Goal: Information Seeking & Learning: Learn about a topic

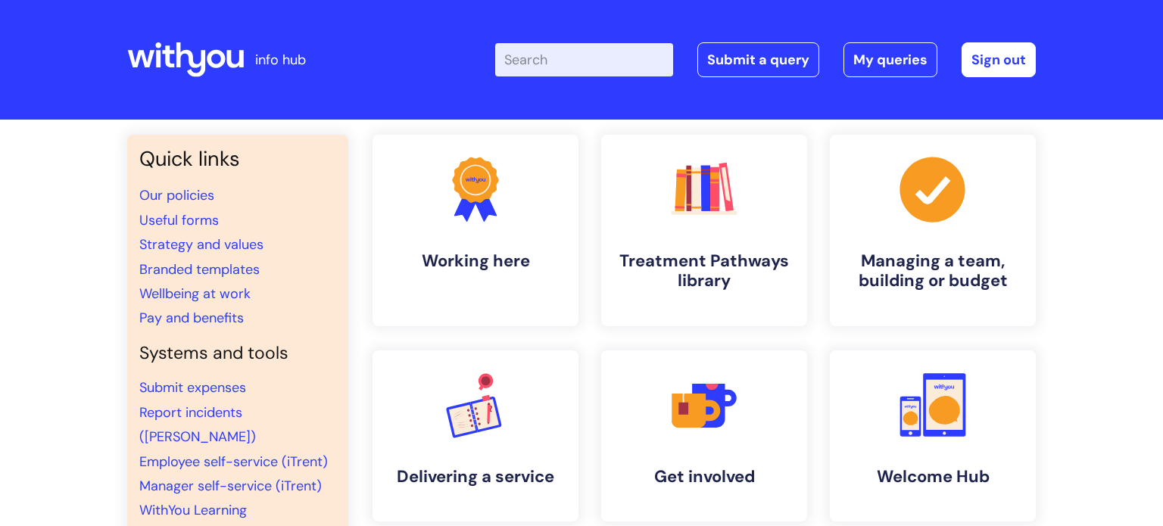
click at [613, 63] on input "Enter your search term here..." at bounding box center [584, 59] width 178 height 33
click at [651, 68] on input "p" at bounding box center [584, 59] width 178 height 33
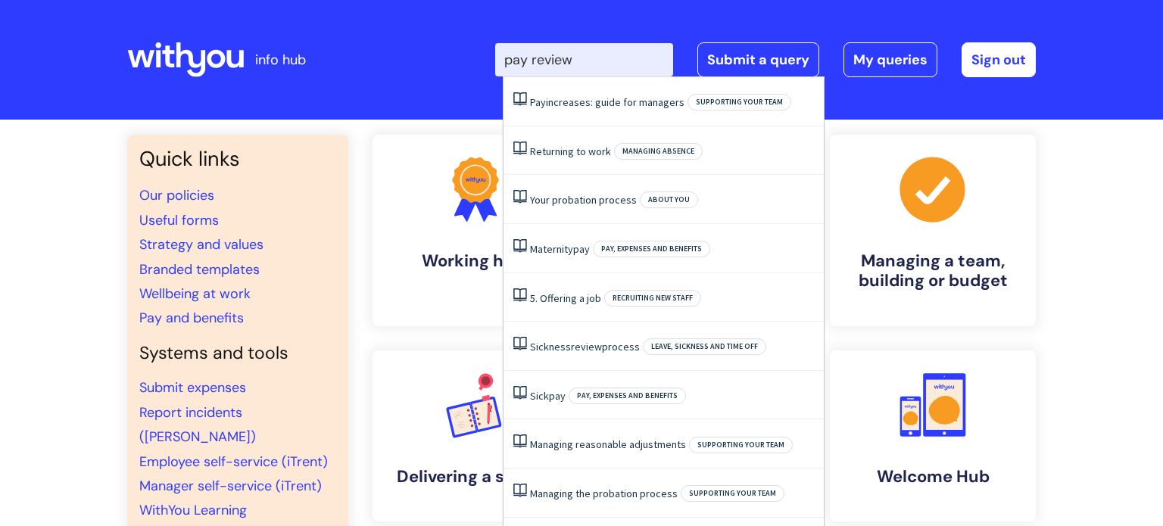
type input "pay review"
click button "Search" at bounding box center [0, 0] width 0 height 0
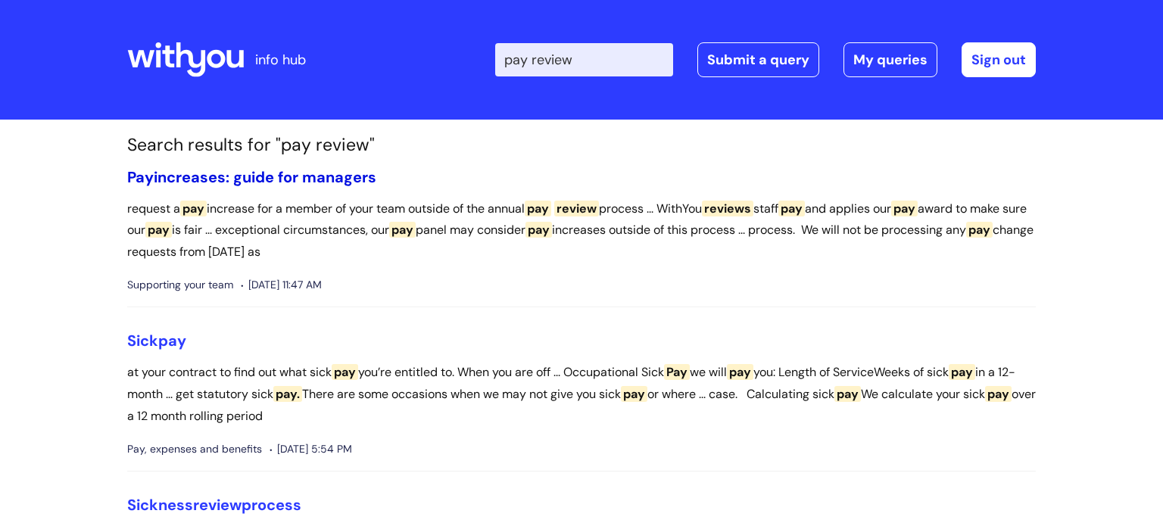
click at [195, 174] on link "Pay increases: guide for managers" at bounding box center [251, 177] width 249 height 20
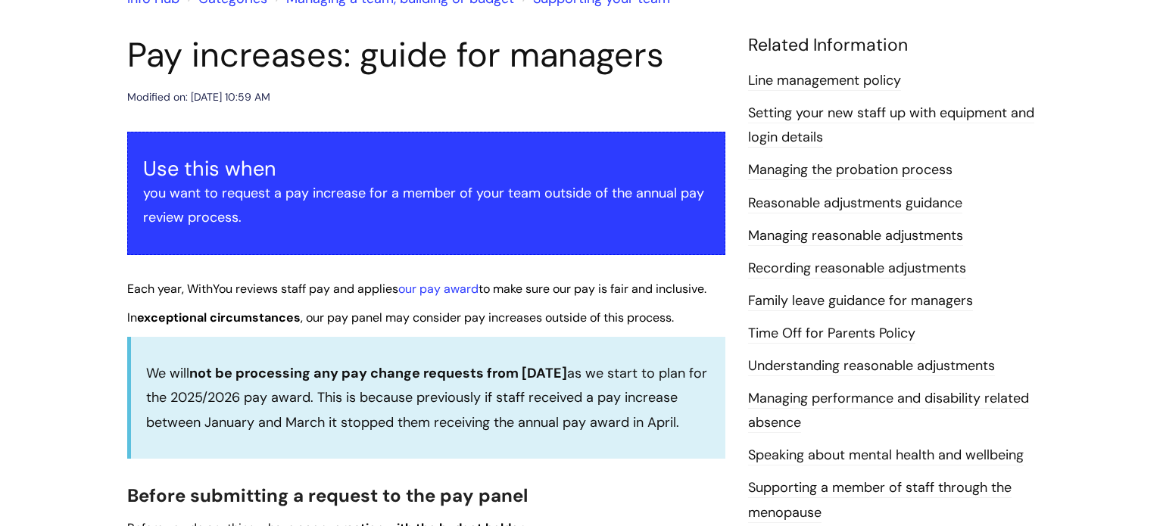
scroll to position [154, 0]
click at [453, 292] on link "our pay award" at bounding box center [438, 289] width 80 height 16
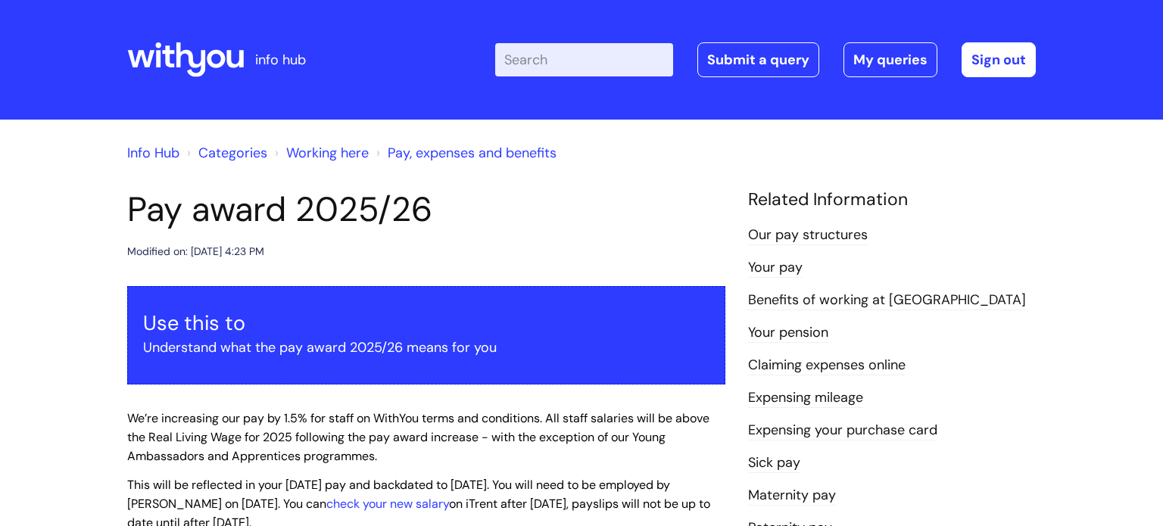
click at [432, 151] on link "Pay, expenses and benefits" at bounding box center [472, 153] width 169 height 18
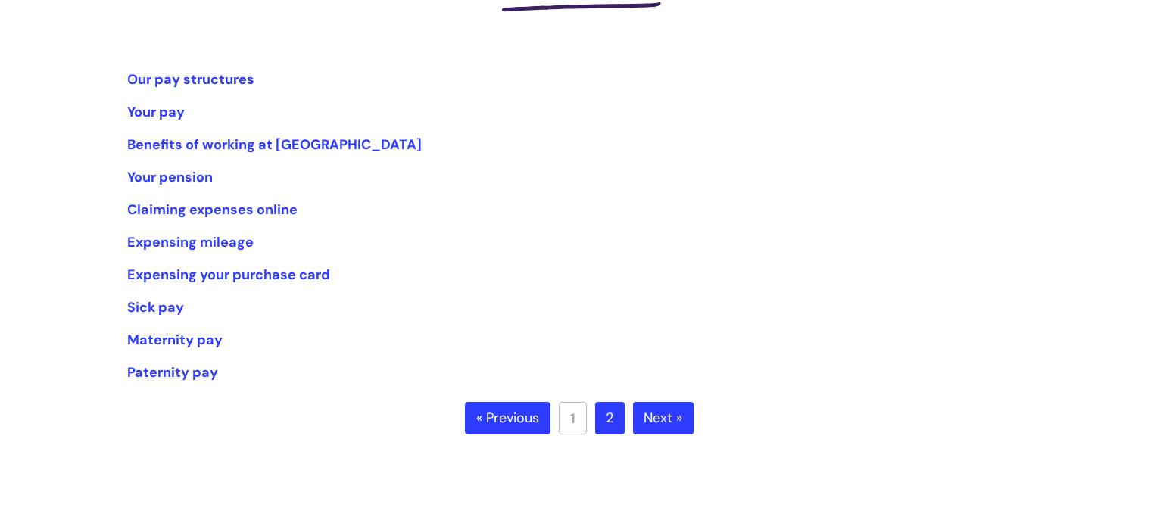
scroll to position [271, 0]
click at [637, 407] on link "Next »" at bounding box center [663, 419] width 61 height 33
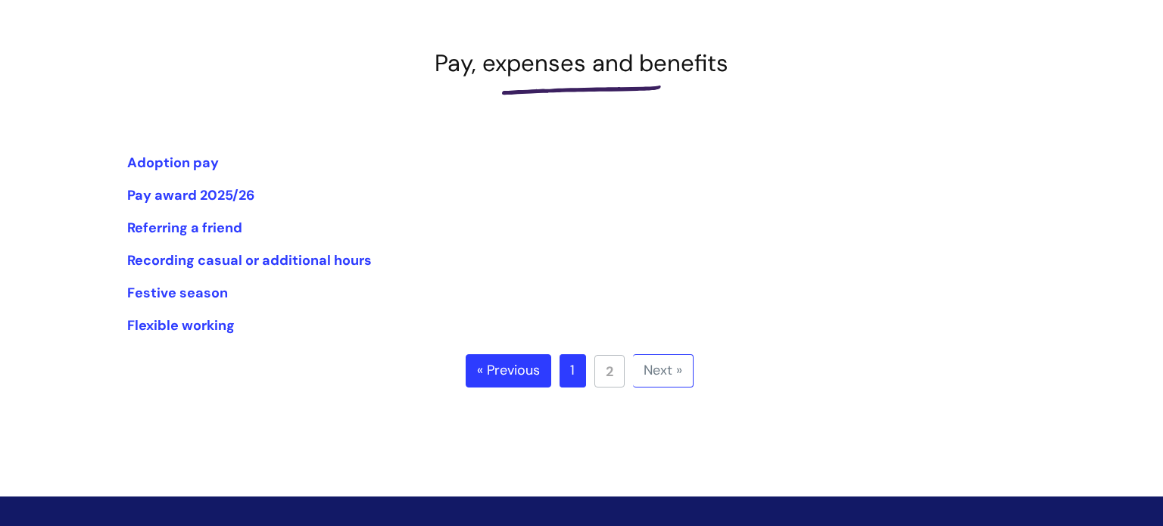
scroll to position [189, 0]
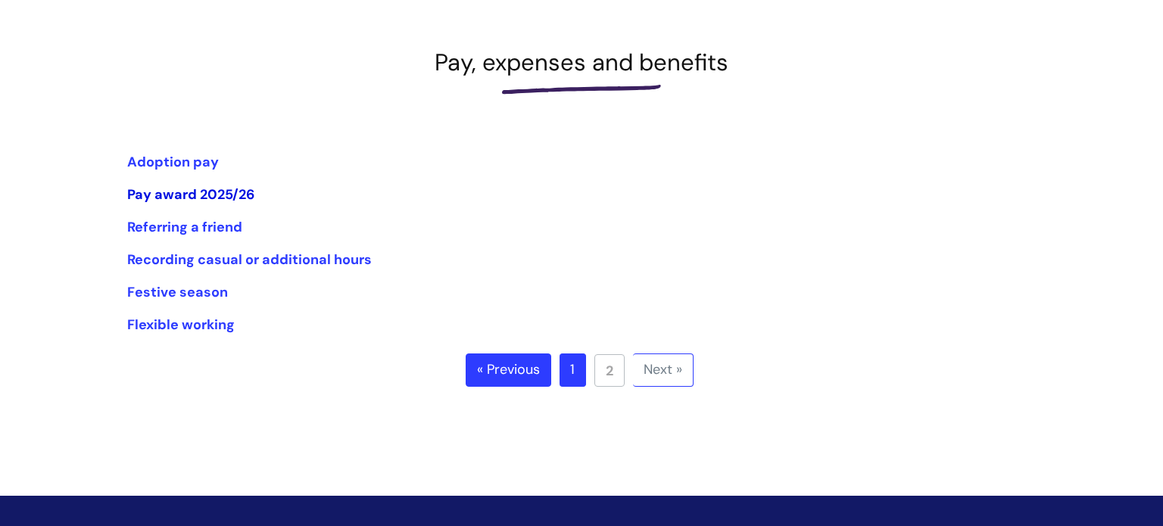
click at [140, 195] on link "Pay award 2025/26" at bounding box center [190, 194] width 127 height 18
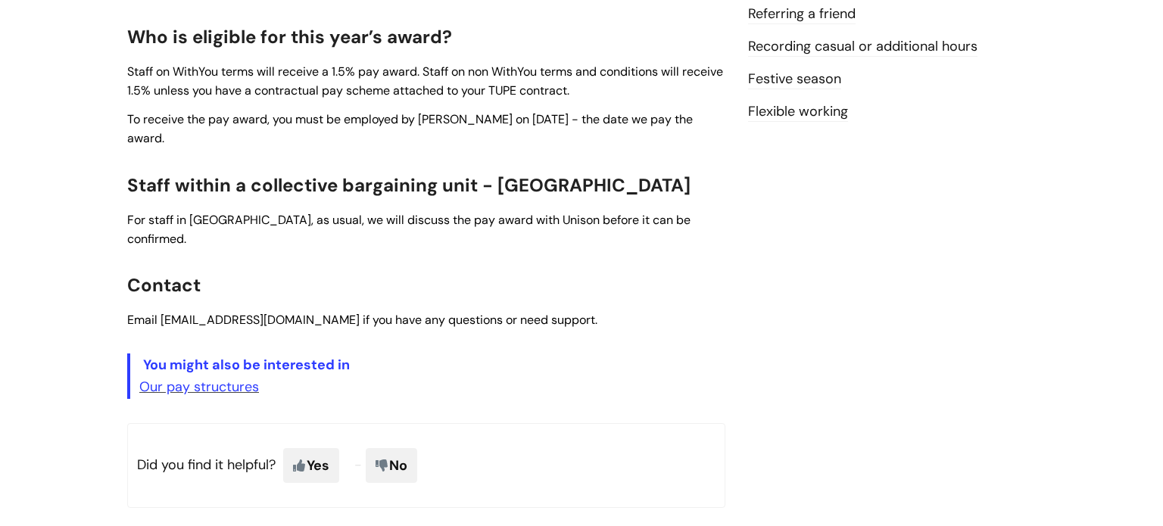
scroll to position [575, 0]
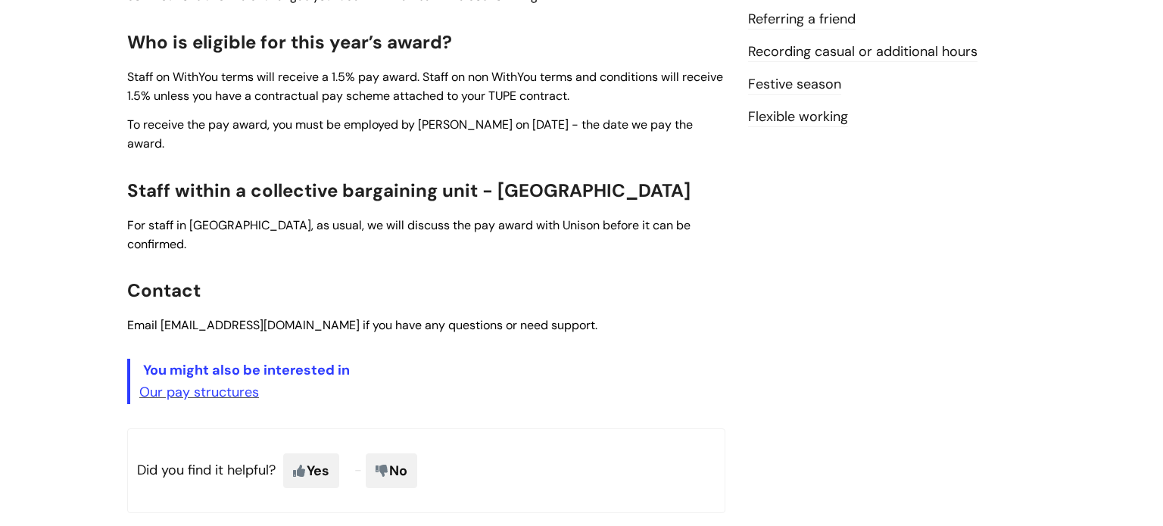
click at [192, 380] on p "Our pay structures" at bounding box center [432, 392] width 586 height 24
click at [185, 383] on link "Our pay structures" at bounding box center [199, 392] width 120 height 18
